Goal: Find specific page/section: Find specific page/section

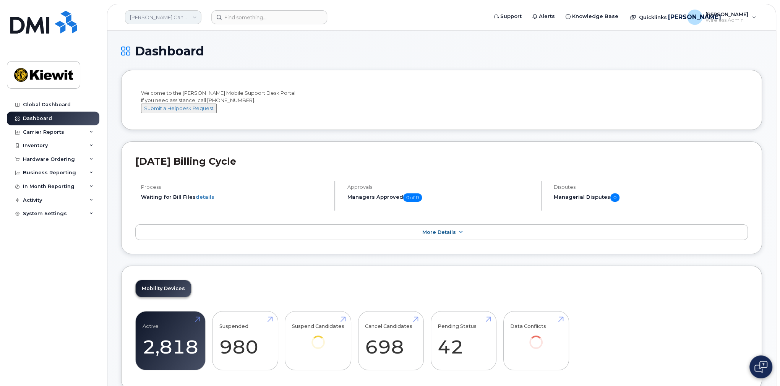
click at [164, 17] on link "Kiewit Canada Inc" at bounding box center [163, 17] width 76 height 14
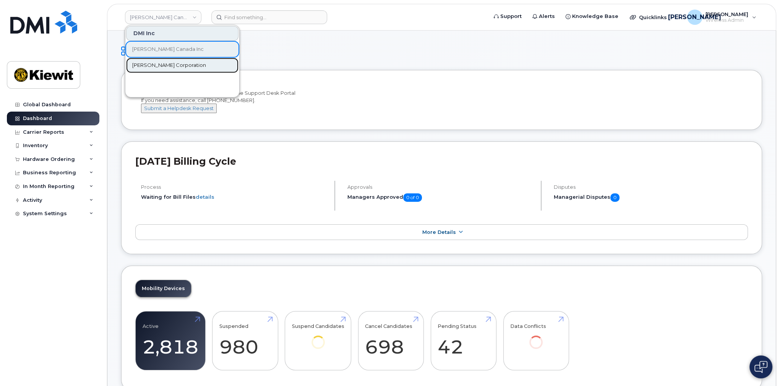
click at [154, 66] on span "[PERSON_NAME] Corporation" at bounding box center [169, 66] width 74 height 8
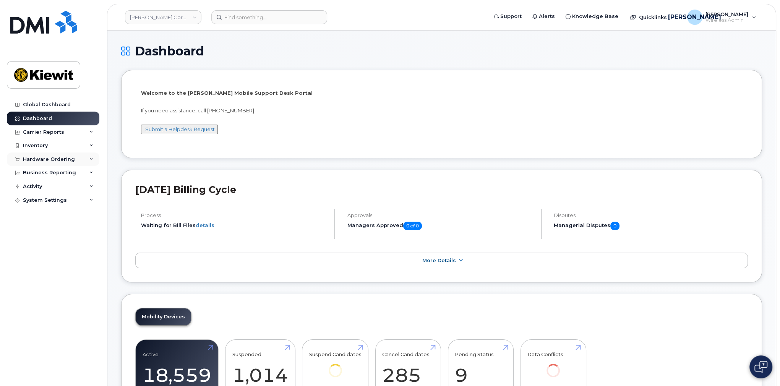
click at [92, 158] on icon at bounding box center [91, 159] width 4 height 4
click at [34, 188] on div "Orders" at bounding box center [35, 188] width 19 height 7
